Goal: Task Accomplishment & Management: Manage account settings

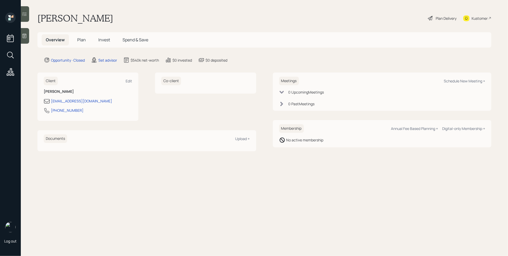
click at [26, 37] on icon at bounding box center [24, 35] width 5 height 5
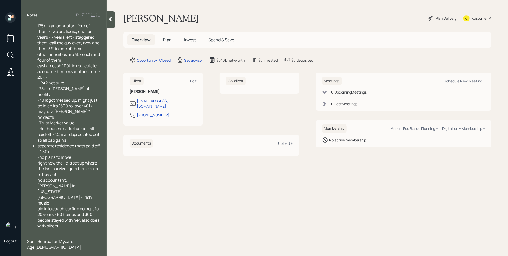
scroll to position [164, 0]
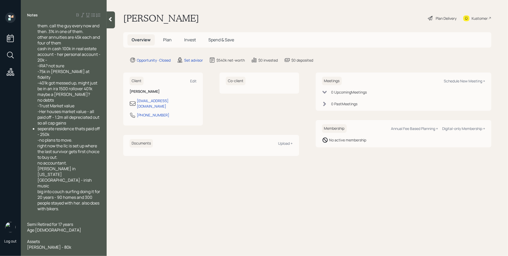
scroll to position [181, 0]
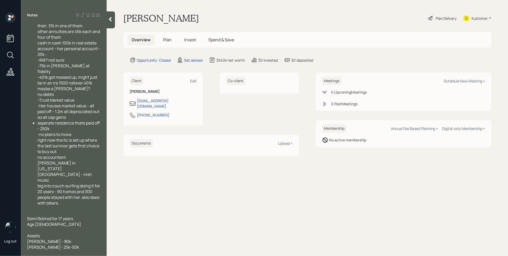
click at [39, 250] on span "Cash- 300k" at bounding box center [38, 253] width 22 height 6
click at [37, 256] on div at bounding box center [63, 259] width 73 height 6
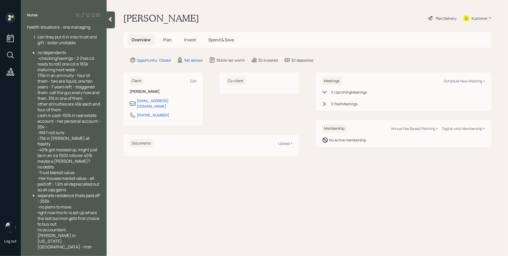
scroll to position [193, 0]
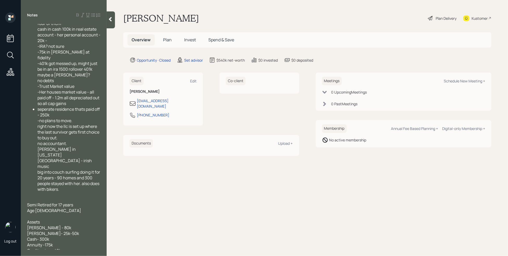
scroll to position [198, 0]
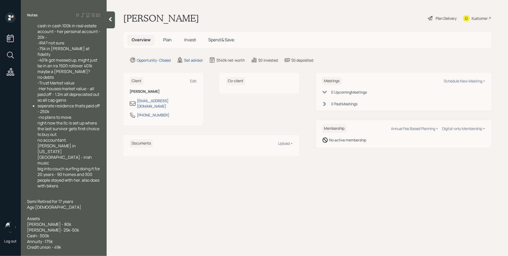
click at [33, 250] on div at bounding box center [63, 253] width 73 height 6
click at [35, 250] on span "llc oin california" at bounding box center [63, 253] width 72 height 6
click at [63, 250] on div "llc in california" at bounding box center [63, 253] width 73 height 6
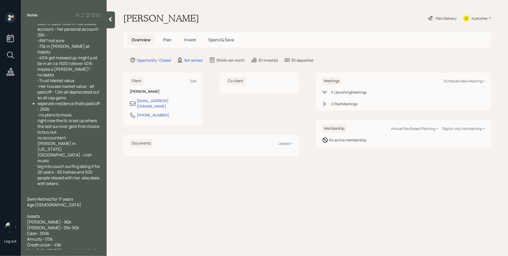
scroll to position [204, 0]
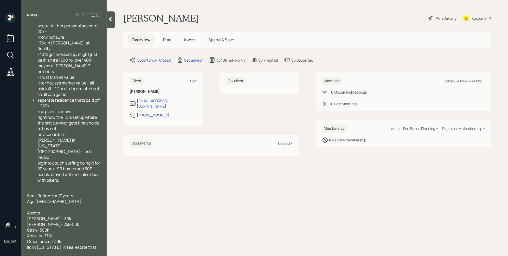
click at [71, 239] on div "Credit union - 49k" at bounding box center [63, 242] width 73 height 6
click at [67, 227] on div "Cash- 300k" at bounding box center [63, 230] width 73 height 6
click at [146, 212] on main "Debra Dean Plan Delivery Kustomer Overview Plan Invest Spend & Save Opportunity…" at bounding box center [308, 128] width 402 height 256
click at [65, 239] on div "Credit union - 49k" at bounding box center [63, 242] width 73 height 6
click at [37, 245] on span "Gold -" at bounding box center [32, 248] width 11 height 6
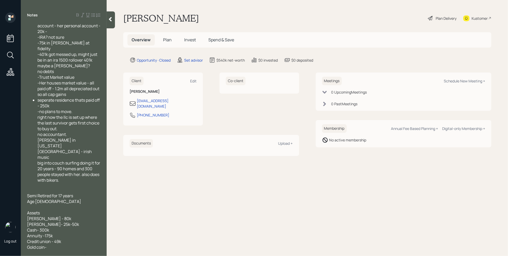
click at [51, 245] on div "Gold coin-" at bounding box center [63, 248] width 73 height 6
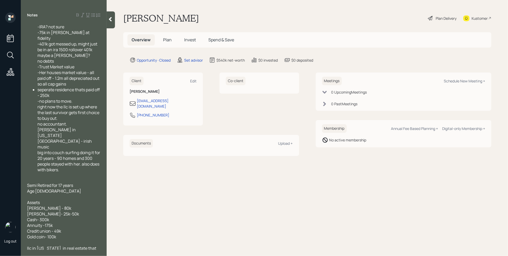
scroll to position [215, 0]
click at [35, 239] on div at bounding box center [63, 242] width 73 height 6
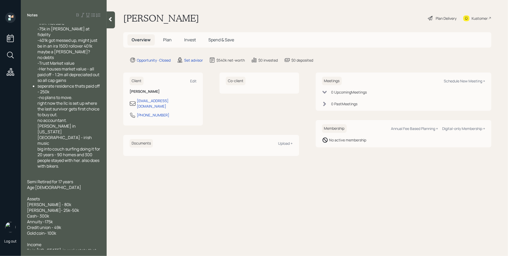
scroll to position [221, 0]
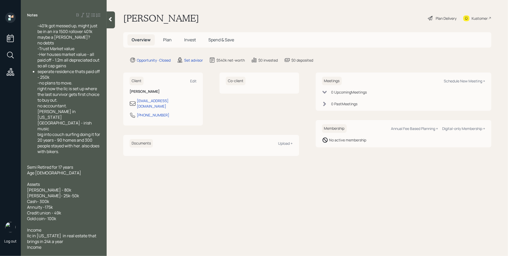
scroll to position [238, 0]
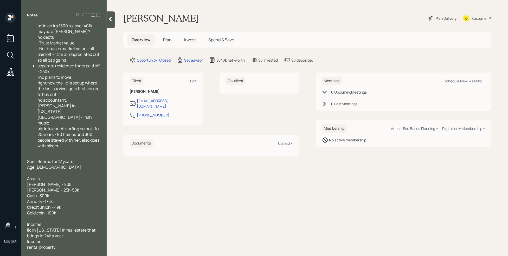
drag, startPoint x: 47, startPoint y: 201, endPoint x: 18, endPoint y: 205, distance: 29.1
click at [18, 205] on div "Log out Notes has five pieces of property, some in trust - how to do wisely wit…" at bounding box center [254, 128] width 508 height 256
drag, startPoint x: 48, startPoint y: 204, endPoint x: 28, endPoint y: 204, distance: 20.0
click at [28, 204] on div "has five pieces of property, some in trust - how to do wisely without 1035 exch…" at bounding box center [63, 30] width 73 height 488
drag, startPoint x: 44, startPoint y: 202, endPoint x: 24, endPoint y: 204, distance: 20.1
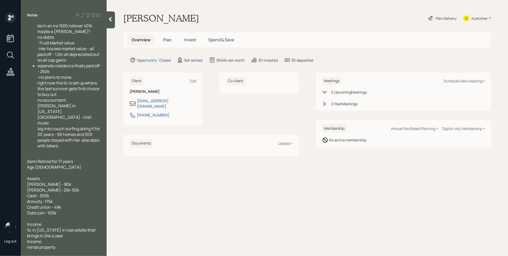
click at [24, 204] on div "has five pieces of property, some in trust - how to do wisely without 1035 exch…" at bounding box center [64, 137] width 86 height 226
click at [77, 15] on icon at bounding box center [77, 15] width 4 height 4
click at [47, 227] on span "llc in California in real estate that brings in 24k a year" at bounding box center [61, 232] width 69 height 11
drag, startPoint x: 48, startPoint y: 242, endPoint x: 22, endPoint y: 243, distance: 26.8
click at [22, 243] on div "has five pieces of property, some in trust - how to do wisely without 1035 exch…" at bounding box center [64, 137] width 86 height 226
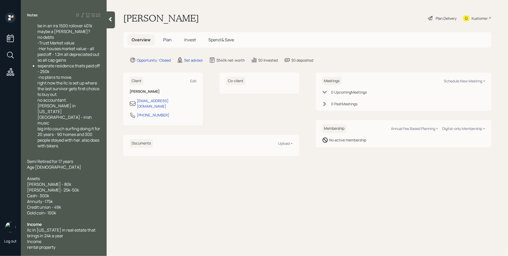
click at [78, 15] on icon at bounding box center [77, 15] width 4 height 4
click at [77, 17] on div "Notes" at bounding box center [64, 14] width 86 height 5
click at [78, 16] on icon at bounding box center [77, 15] width 4 height 4
drag, startPoint x: 47, startPoint y: 152, endPoint x: 35, endPoint y: 154, distance: 12.4
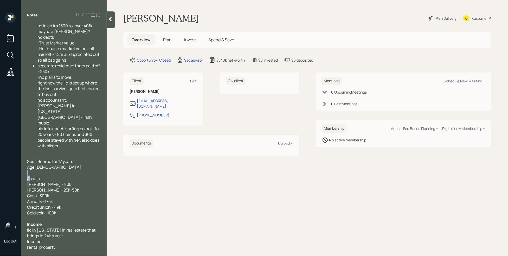
click at [33, 154] on div "has five pieces of property, some in trust - how to do wisely without 1035 exch…" at bounding box center [63, 30] width 73 height 488
click at [53, 176] on div "Assets" at bounding box center [63, 179] width 73 height 6
drag, startPoint x: 38, startPoint y: 157, endPoint x: 14, endPoint y: 157, distance: 23.4
click at [14, 157] on div "Log out Notes has five pieces of property, some in trust - how to do wisely wit…" at bounding box center [254, 128] width 508 height 256
click at [78, 16] on icon at bounding box center [77, 15] width 4 height 4
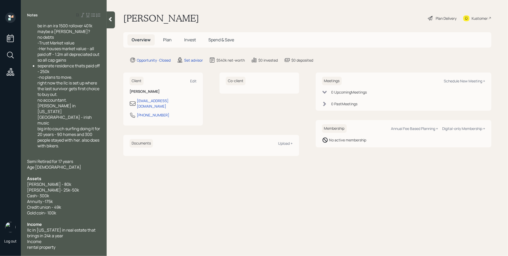
click at [88, 15] on icon at bounding box center [88, 15] width 4 height 4
drag, startPoint x: 47, startPoint y: 200, endPoint x: 22, endPoint y: 202, distance: 24.8
click at [22, 202] on div "has five pieces of property, some in trust - how to do wisely without 1035 exch…" at bounding box center [64, 137] width 86 height 226
click at [89, 16] on icon at bounding box center [88, 15] width 4 height 4
drag, startPoint x: 54, startPoint y: 244, endPoint x: 18, endPoint y: 243, distance: 35.4
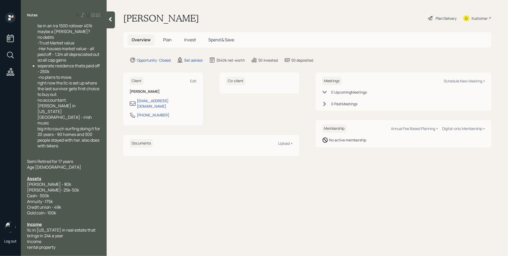
click at [19, 243] on div "Log out Notes has five pieces of property, some in trust - how to do wisely wit…" at bounding box center [254, 128] width 508 height 256
click at [87, 15] on icon at bounding box center [87, 15] width 3 height 4
click at [78, 16] on icon at bounding box center [77, 15] width 4 height 4
click at [87, 16] on icon at bounding box center [88, 15] width 4 height 4
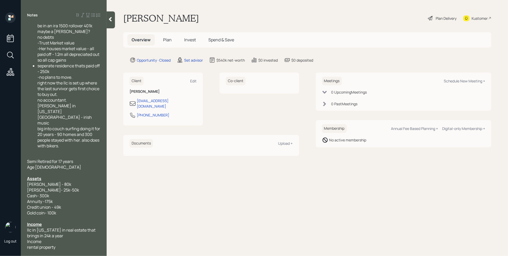
click at [35, 153] on div at bounding box center [63, 156] width 73 height 6
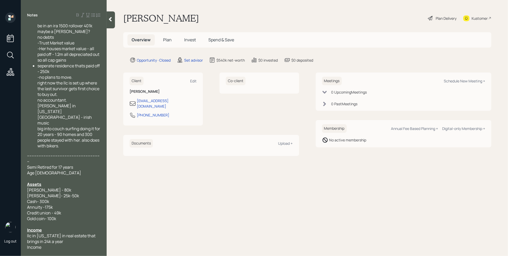
click at [78, 17] on icon at bounding box center [77, 15] width 4 height 4
click at [87, 15] on icon at bounding box center [87, 15] width 3 height 4
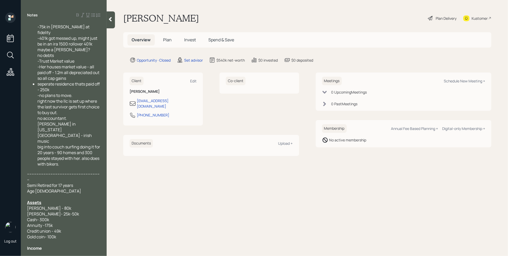
scroll to position [244, 0]
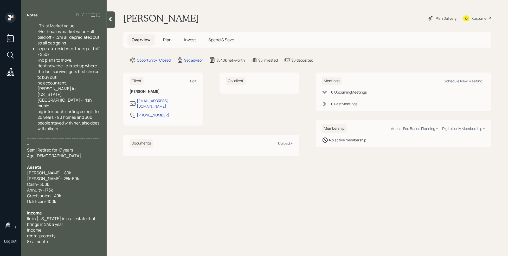
scroll to position [261, 0]
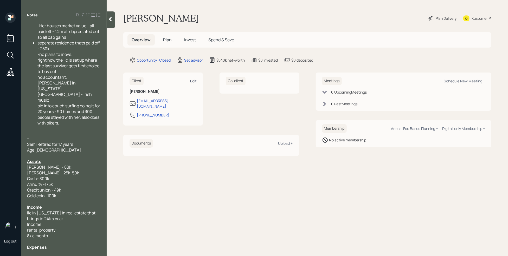
click at [195, 82] on div "Edit" at bounding box center [193, 81] width 7 height 5
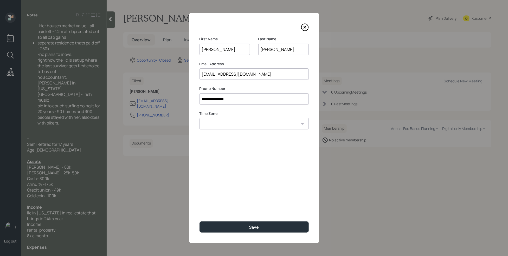
click at [239, 75] on input "ddama1958@gmail.com" at bounding box center [254, 73] width 109 height 11
type input "ddama1958@icloud.com"
click at [263, 230] on button "Save" at bounding box center [254, 227] width 109 height 11
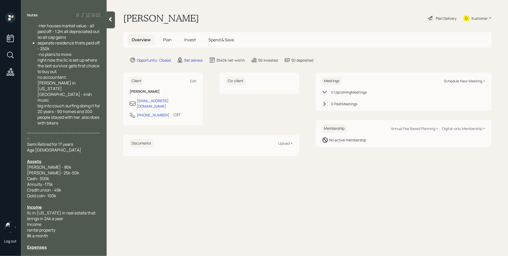
click at [453, 79] on div "Schedule New Meeting +" at bounding box center [464, 81] width 41 height 5
select select "round-robin"
